Goal: Use online tool/utility: Utilize a website feature to perform a specific function

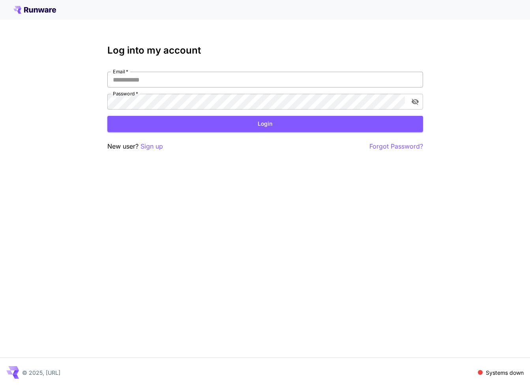
click at [225, 83] on input "Email   *" at bounding box center [265, 80] width 316 height 16
type input "**********"
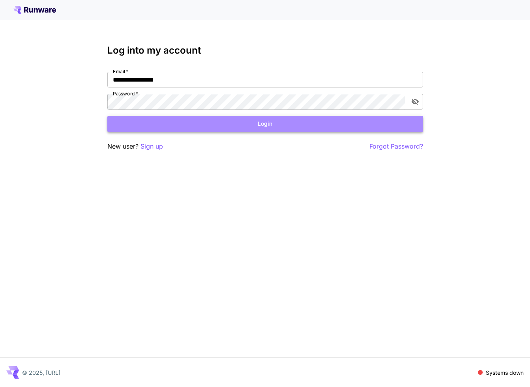
click at [250, 129] on button "Login" at bounding box center [265, 124] width 316 height 16
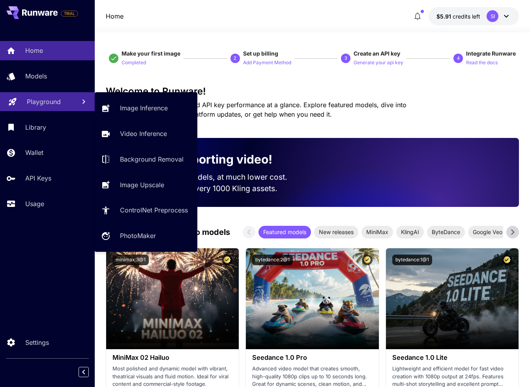
click at [41, 98] on p "Playground" at bounding box center [44, 101] width 34 height 9
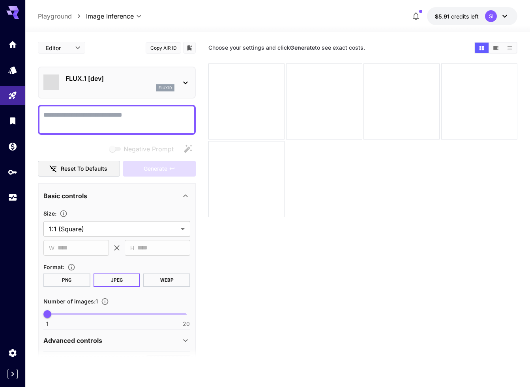
type input "**********"
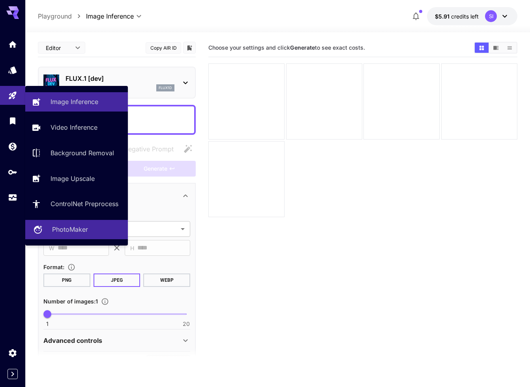
click at [66, 231] on p "PhotoMaker" at bounding box center [70, 229] width 36 height 9
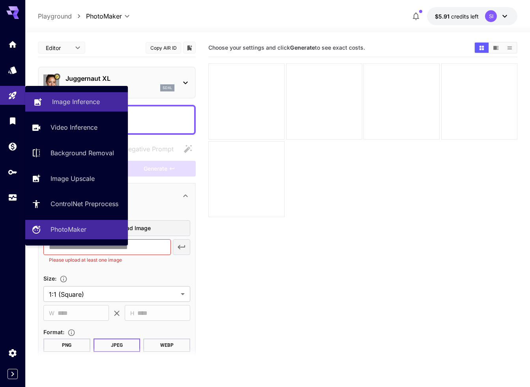
click at [79, 102] on p "Image Inference" at bounding box center [76, 101] width 48 height 9
type input "**********"
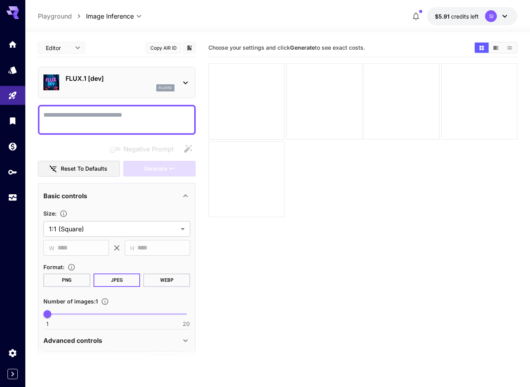
click at [184, 86] on icon at bounding box center [185, 82] width 9 height 9
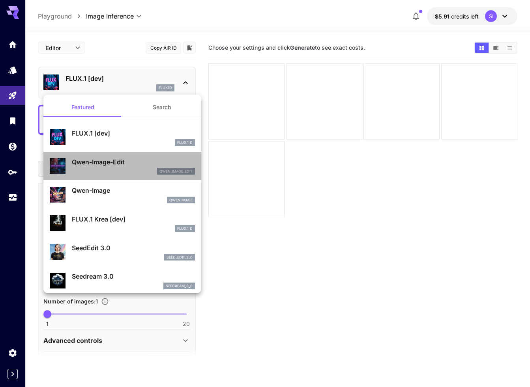
click at [102, 168] on div "qwen_image_edit" at bounding box center [133, 171] width 123 height 7
type input "*"
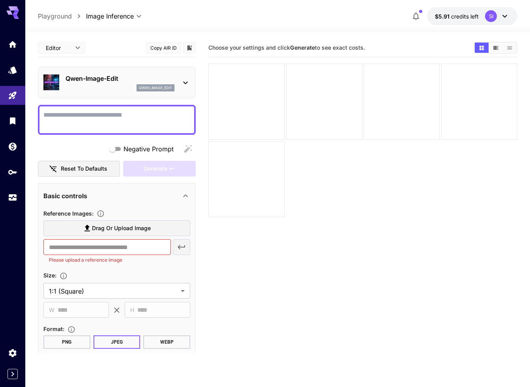
click at [86, 113] on textarea "Negative Prompt" at bounding box center [116, 119] width 147 height 19
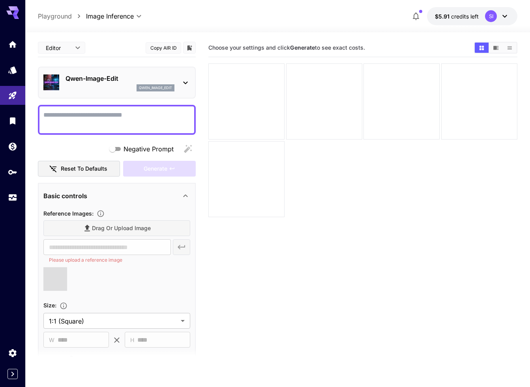
type input "**********"
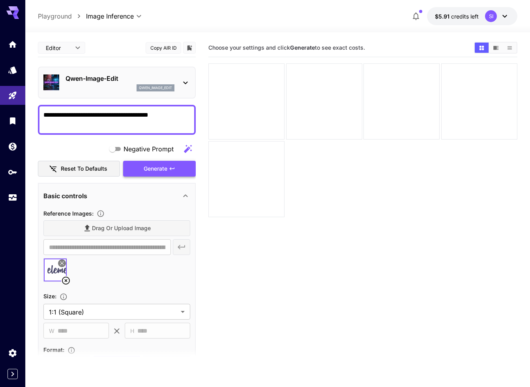
type textarea "**********"
click at [167, 167] on span "Generate" at bounding box center [156, 169] width 24 height 10
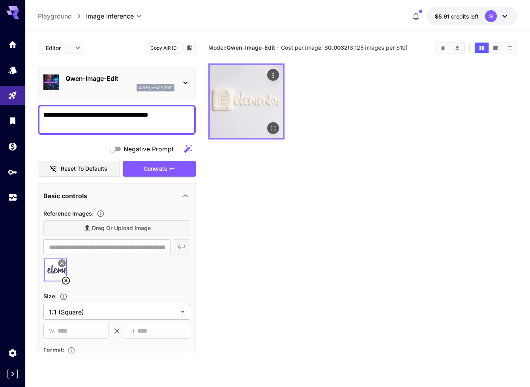
click at [256, 95] on img at bounding box center [246, 101] width 73 height 73
click at [274, 131] on icon "Open in fullscreen" at bounding box center [273, 128] width 8 height 8
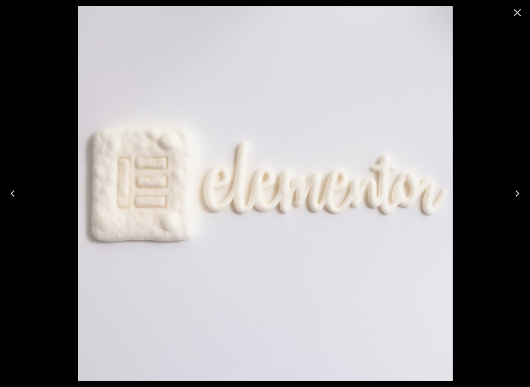
click at [515, 17] on icon "Close" at bounding box center [517, 12] width 13 height 13
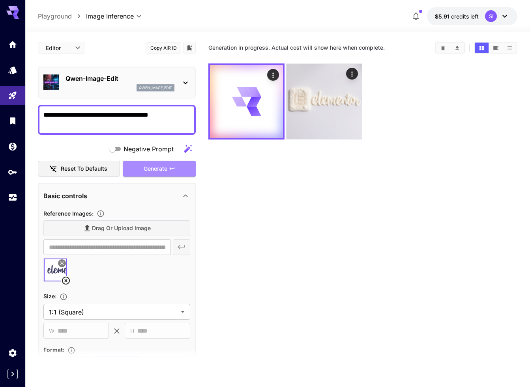
drag, startPoint x: 162, startPoint y: 171, endPoint x: 201, endPoint y: 173, distance: 39.5
click at [162, 171] on span "Generate" at bounding box center [156, 169] width 24 height 10
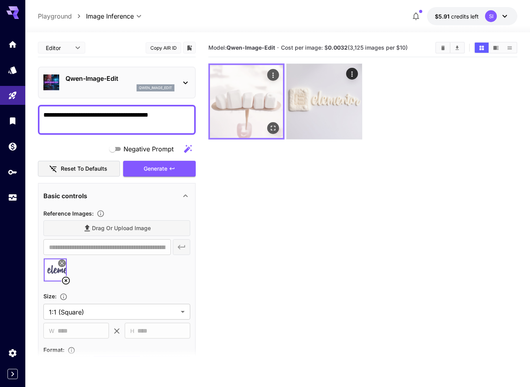
click at [250, 103] on img at bounding box center [246, 101] width 73 height 73
click at [276, 128] on icon "Open in fullscreen" at bounding box center [273, 128] width 8 height 8
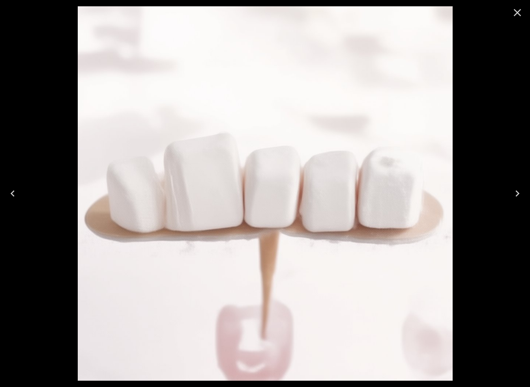
click at [515, 15] on icon "Close" at bounding box center [517, 12] width 13 height 13
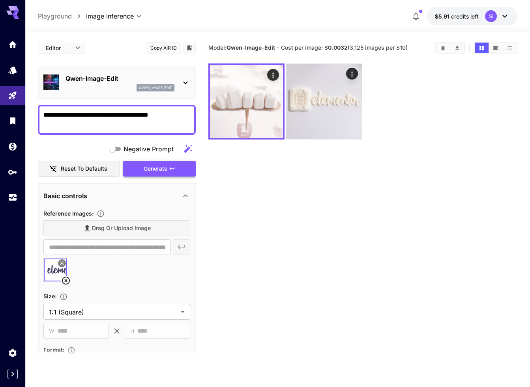
click at [161, 164] on span "Generate" at bounding box center [156, 169] width 24 height 10
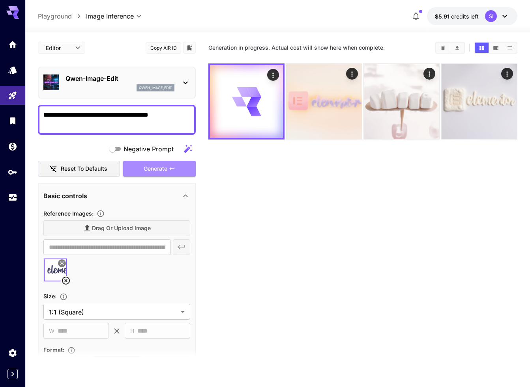
drag, startPoint x: 163, startPoint y: 164, endPoint x: 229, endPoint y: 165, distance: 65.9
click at [163, 164] on span "Generate" at bounding box center [156, 169] width 24 height 10
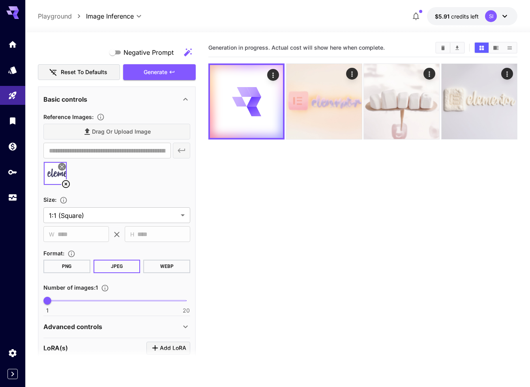
scroll to position [130, 0]
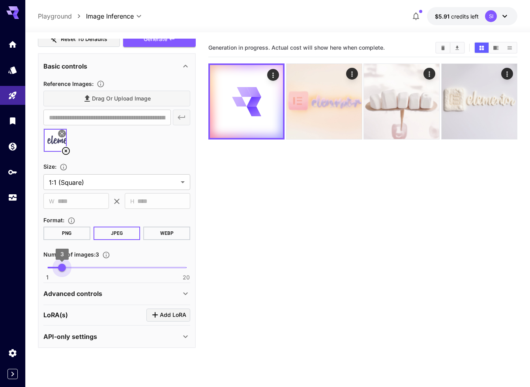
drag, startPoint x: 64, startPoint y: 267, endPoint x: 92, endPoint y: 269, distance: 28.1
click at [68, 267] on span "1 20 3" at bounding box center [116, 268] width 139 height 12
click at [92, 269] on span "1 20 3" at bounding box center [116, 268] width 139 height 12
type input "*"
click at [82, 267] on span "6" at bounding box center [84, 268] width 8 height 8
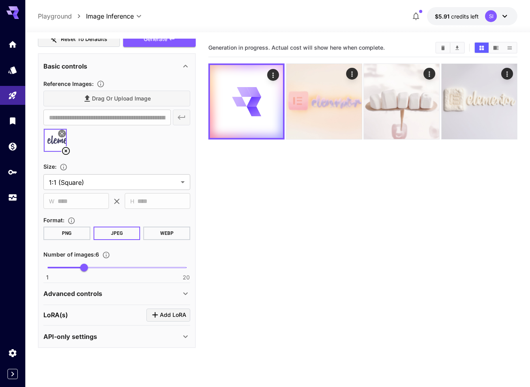
click at [303, 268] on section "Generation in progress. Actual cost will show here when complete." at bounding box center [362, 232] width 309 height 387
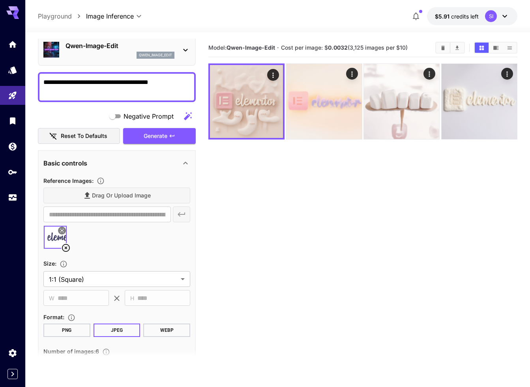
scroll to position [0, 0]
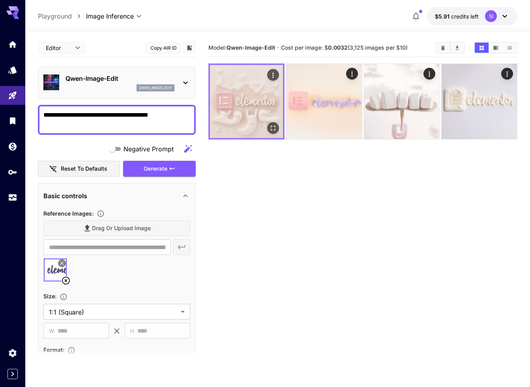
click at [238, 112] on img at bounding box center [246, 101] width 73 height 73
click at [276, 130] on icon "Open in fullscreen" at bounding box center [273, 128] width 8 height 8
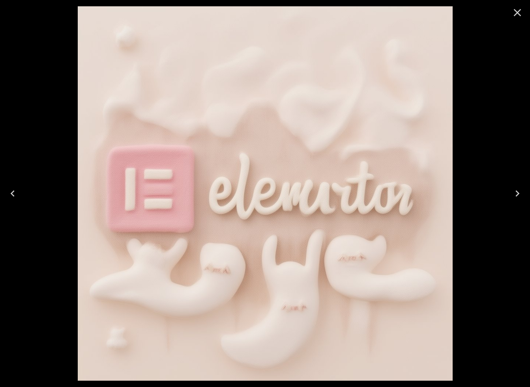
click at [520, 11] on icon "Close" at bounding box center [517, 12] width 13 height 13
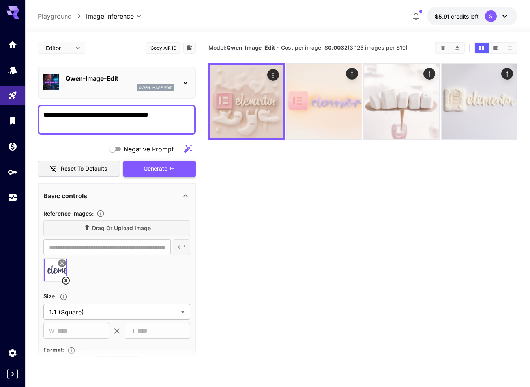
click at [176, 168] on button "Generate" at bounding box center [159, 169] width 73 height 16
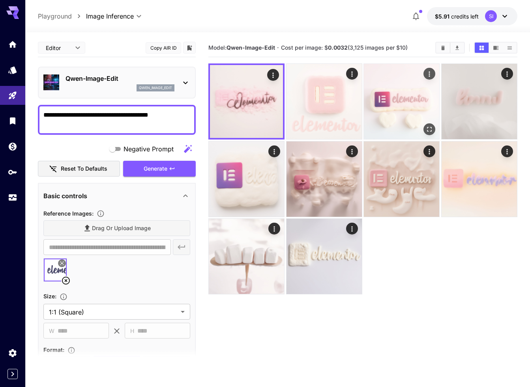
click at [413, 95] on img at bounding box center [401, 101] width 75 height 75
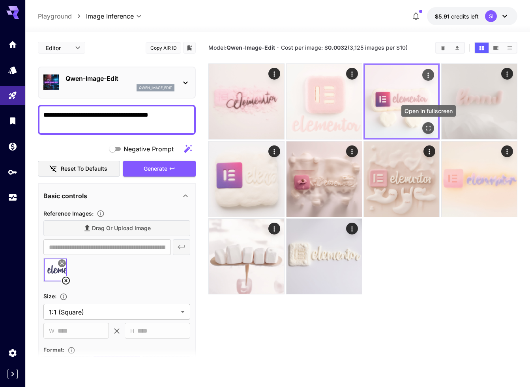
click at [430, 128] on icon "Open in fullscreen" at bounding box center [428, 128] width 8 height 8
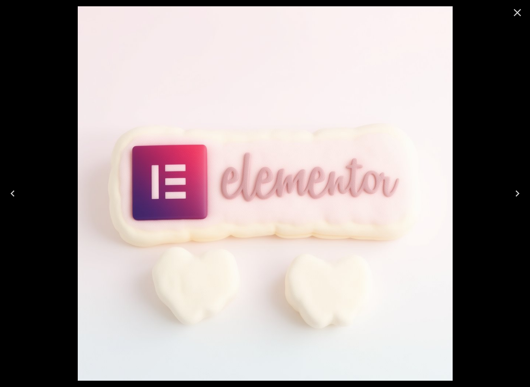
click at [519, 11] on icon "Close" at bounding box center [517, 12] width 13 height 13
